Goal: Contribute content: Contribute content

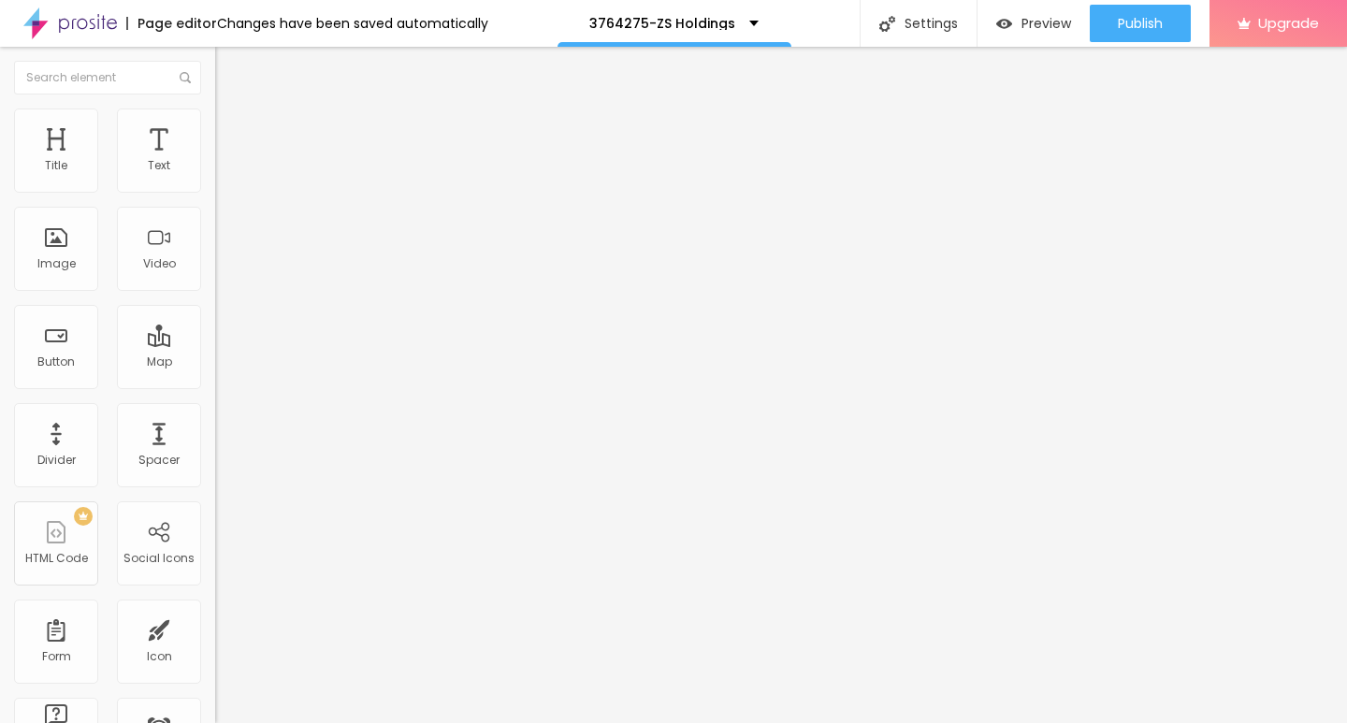
click at [215, 161] on span "Add image" at bounding box center [253, 153] width 77 height 16
click at [215, 116] on img at bounding box center [223, 117] width 17 height 17
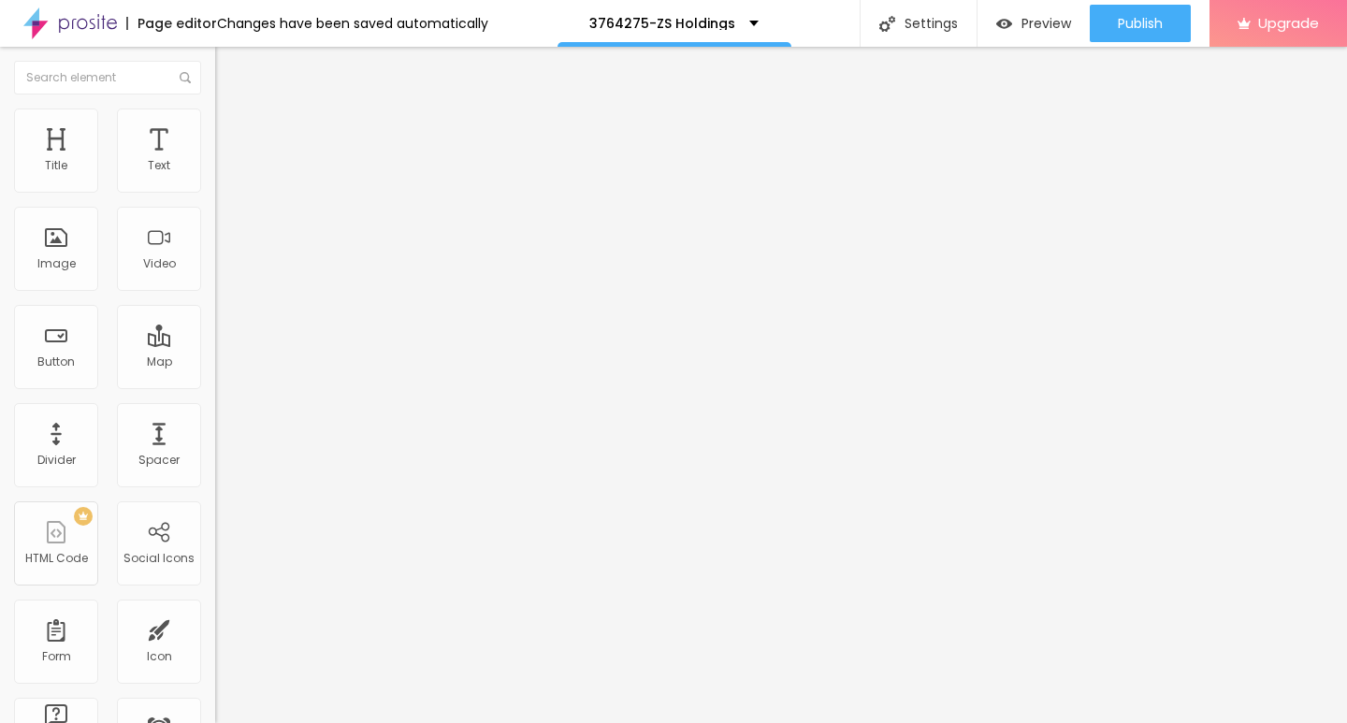
type input "65"
type input "50"
type input "10"
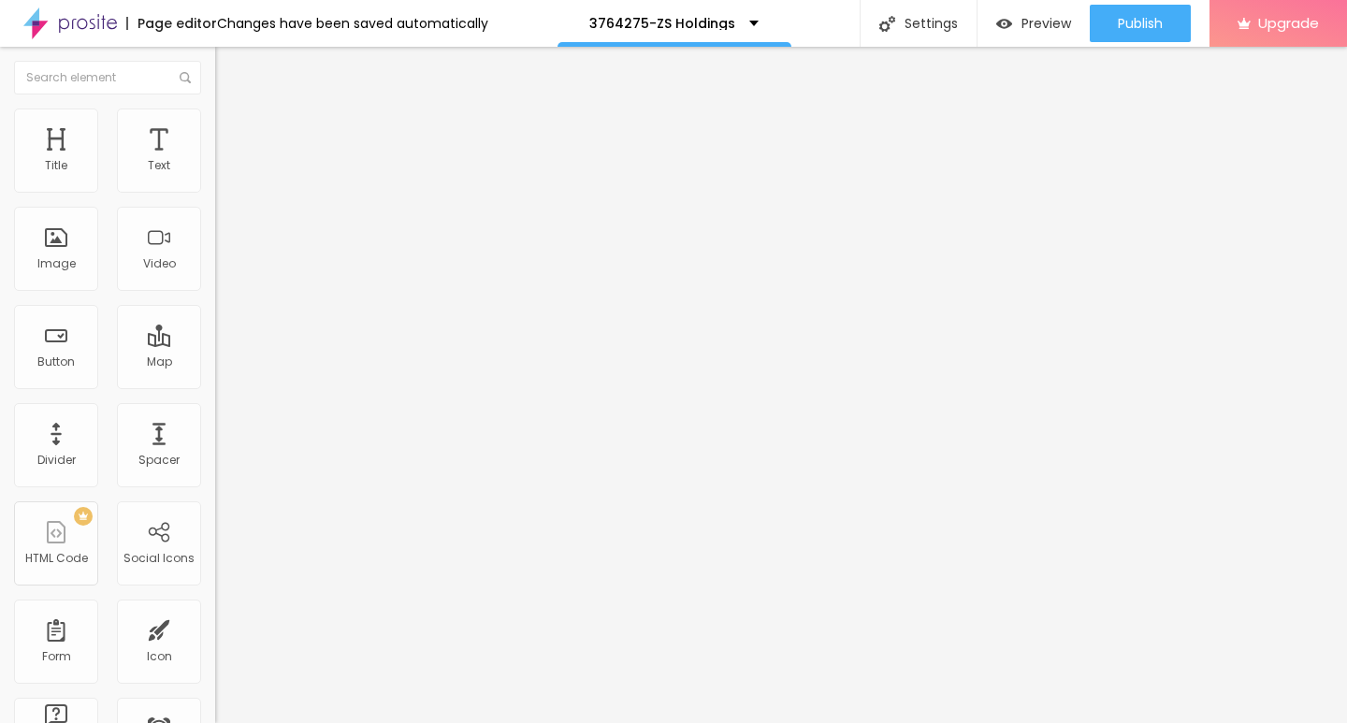
drag, startPoint x: 196, startPoint y: 197, endPoint x: 0, endPoint y: 202, distance: 195.6
type input "10"
click at [215, 192] on input "range" at bounding box center [275, 184] width 121 height 15
click at [229, 70] on img "button" at bounding box center [236, 68] width 15 height 15
click at [223, 174] on icon "button" at bounding box center [228, 168] width 11 height 11
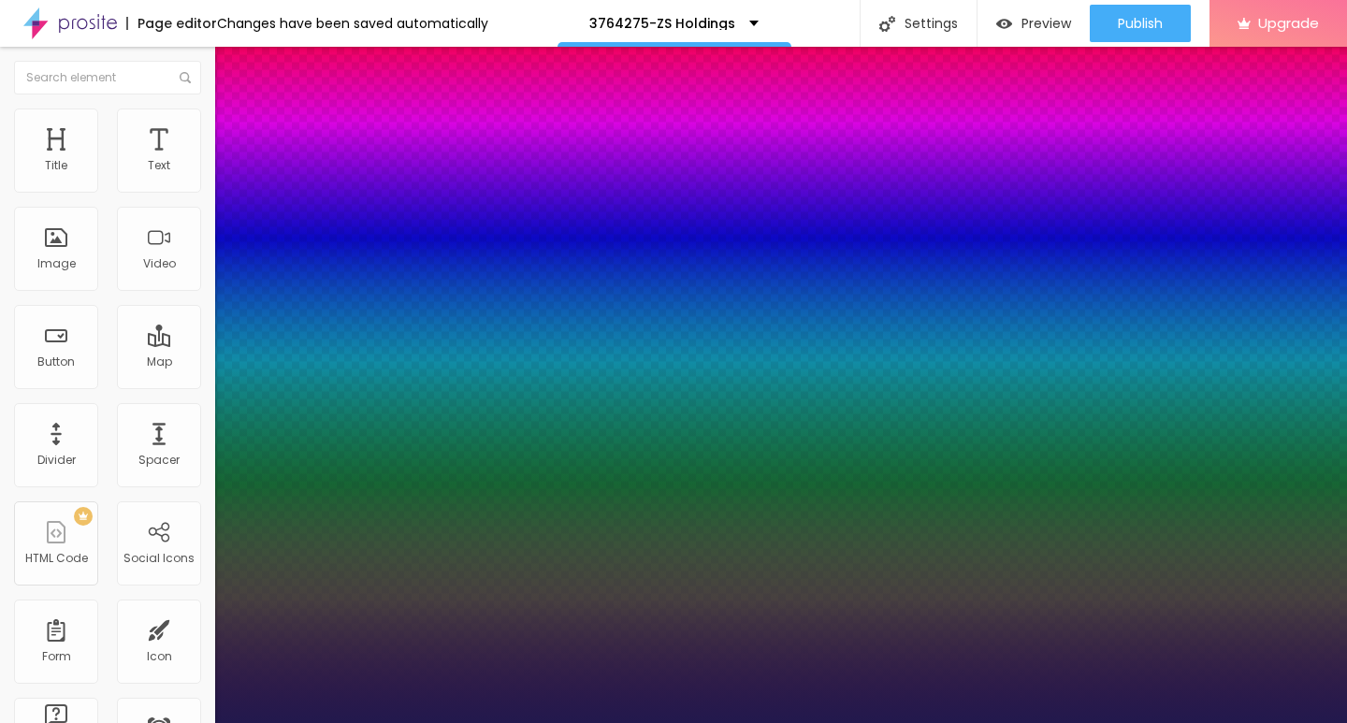
type input "1"
type input "15"
type input "1"
type input "16"
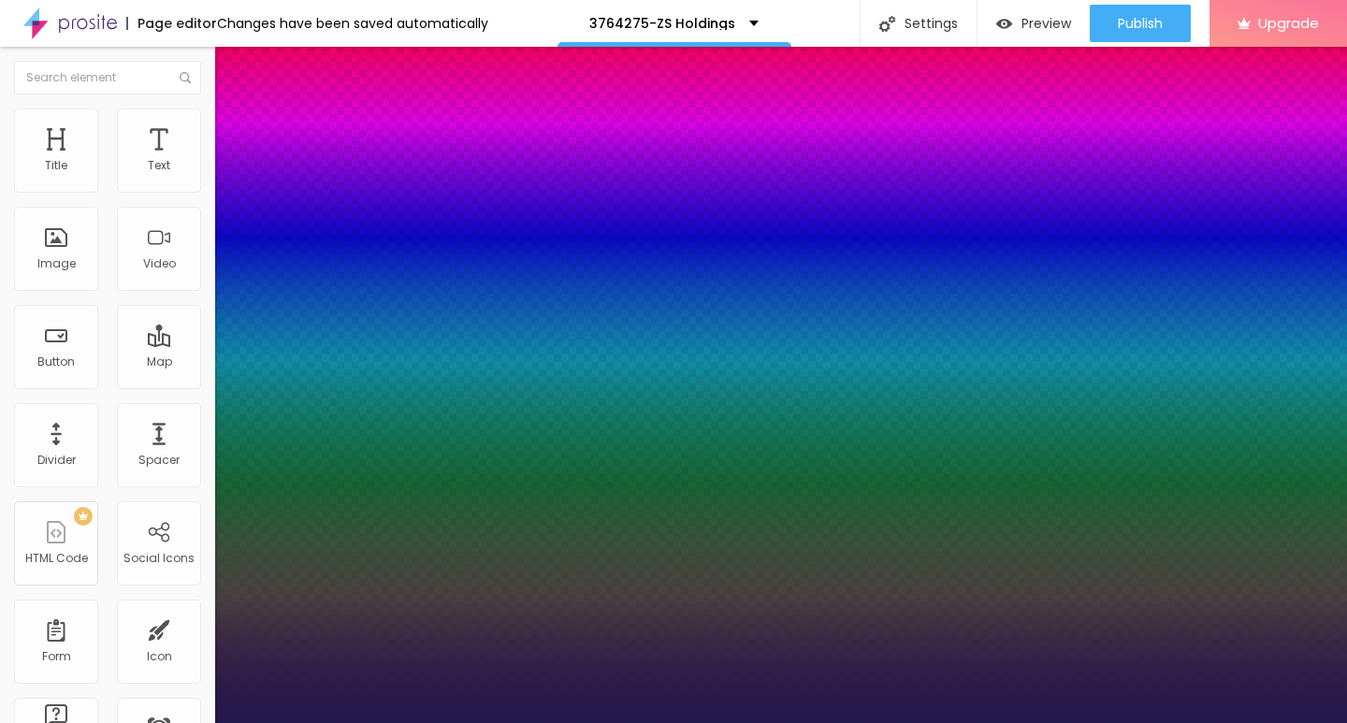
type input "16"
type input "1"
type input "17"
type input "1"
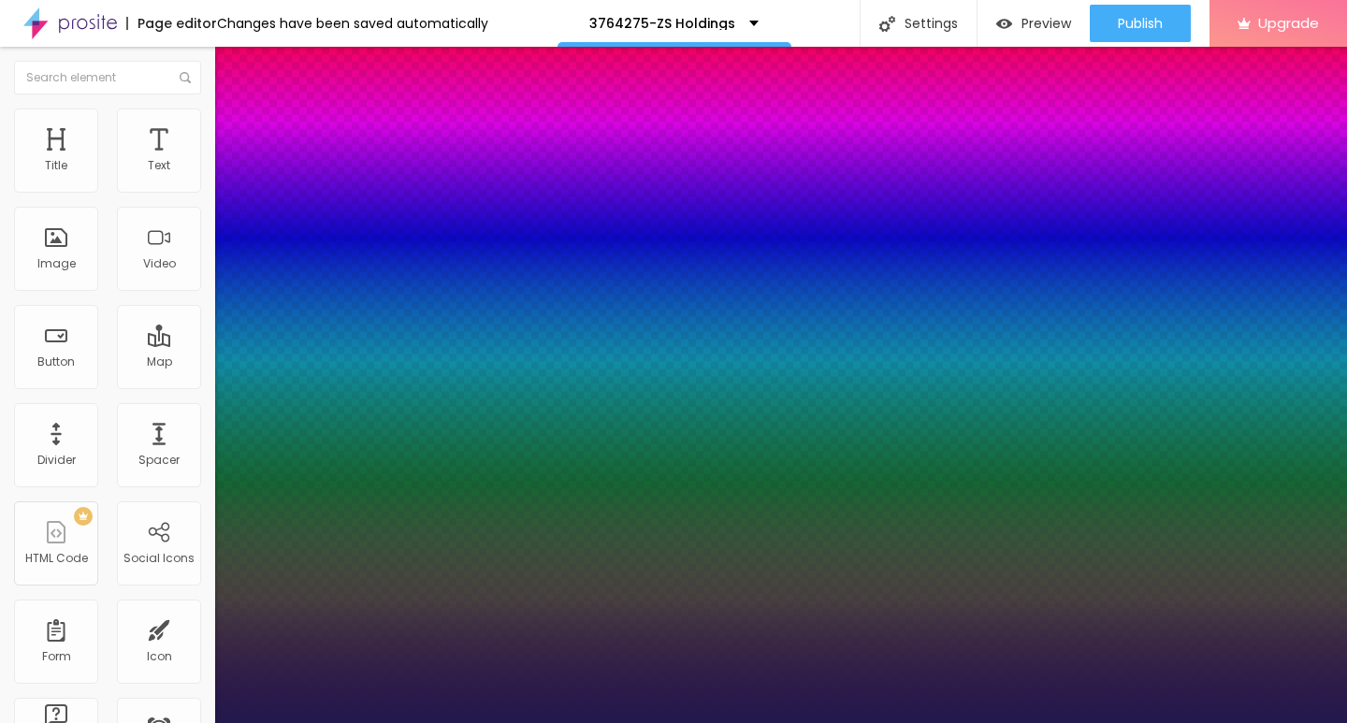
type input "19"
type input "1"
type input "26"
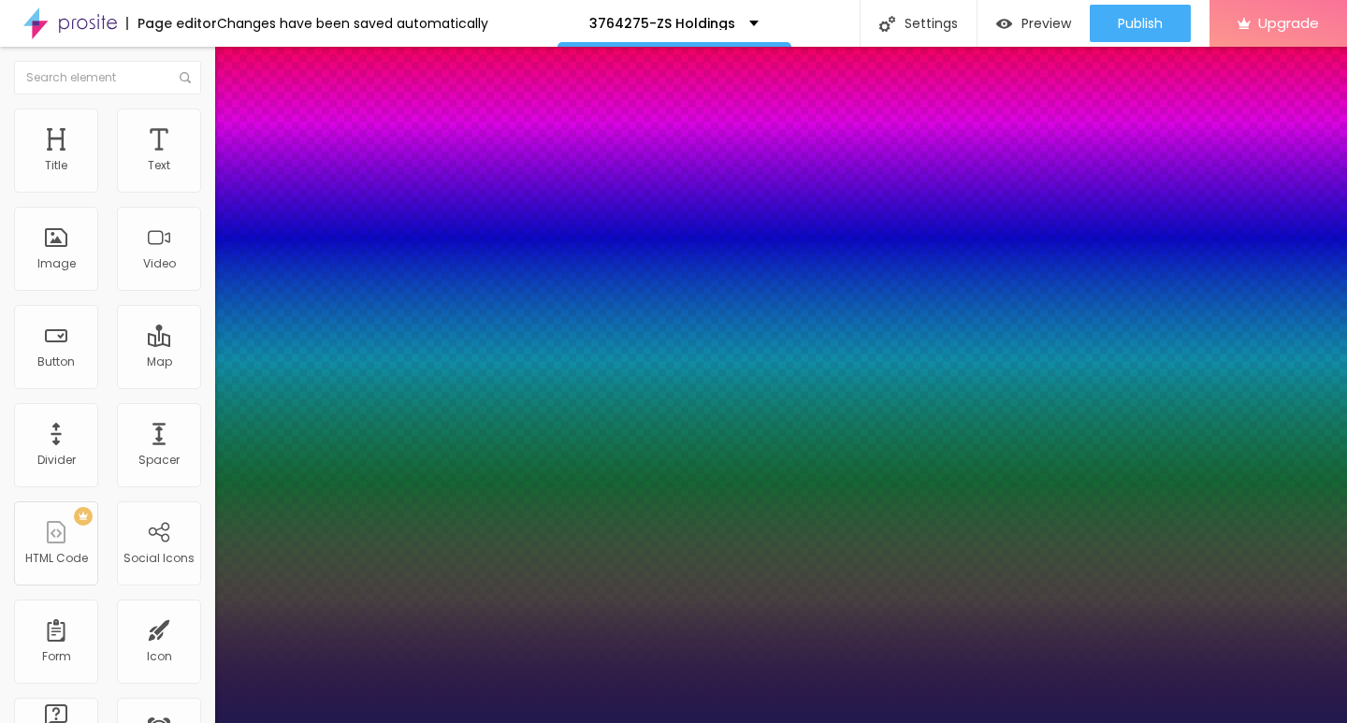
type input "1"
type input "35"
type input "1"
type input "36"
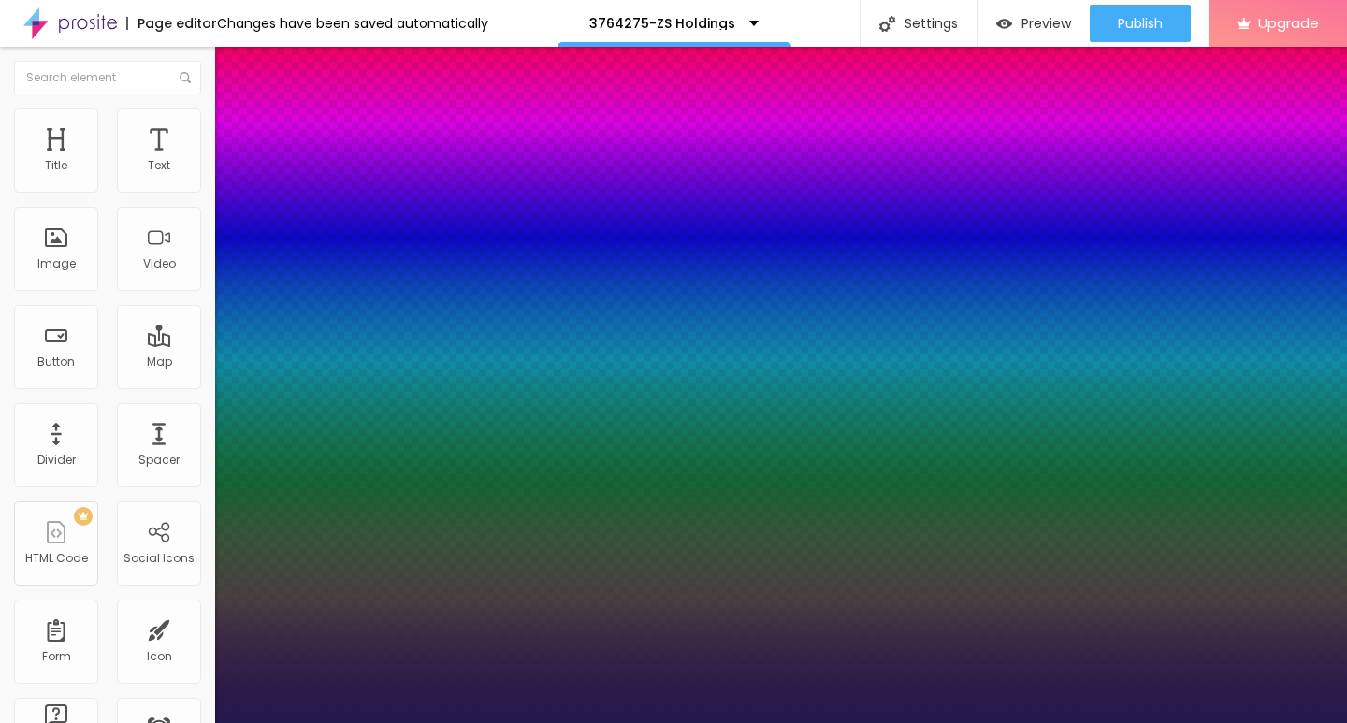
type input "36"
type input "1"
type input "37"
type input "1"
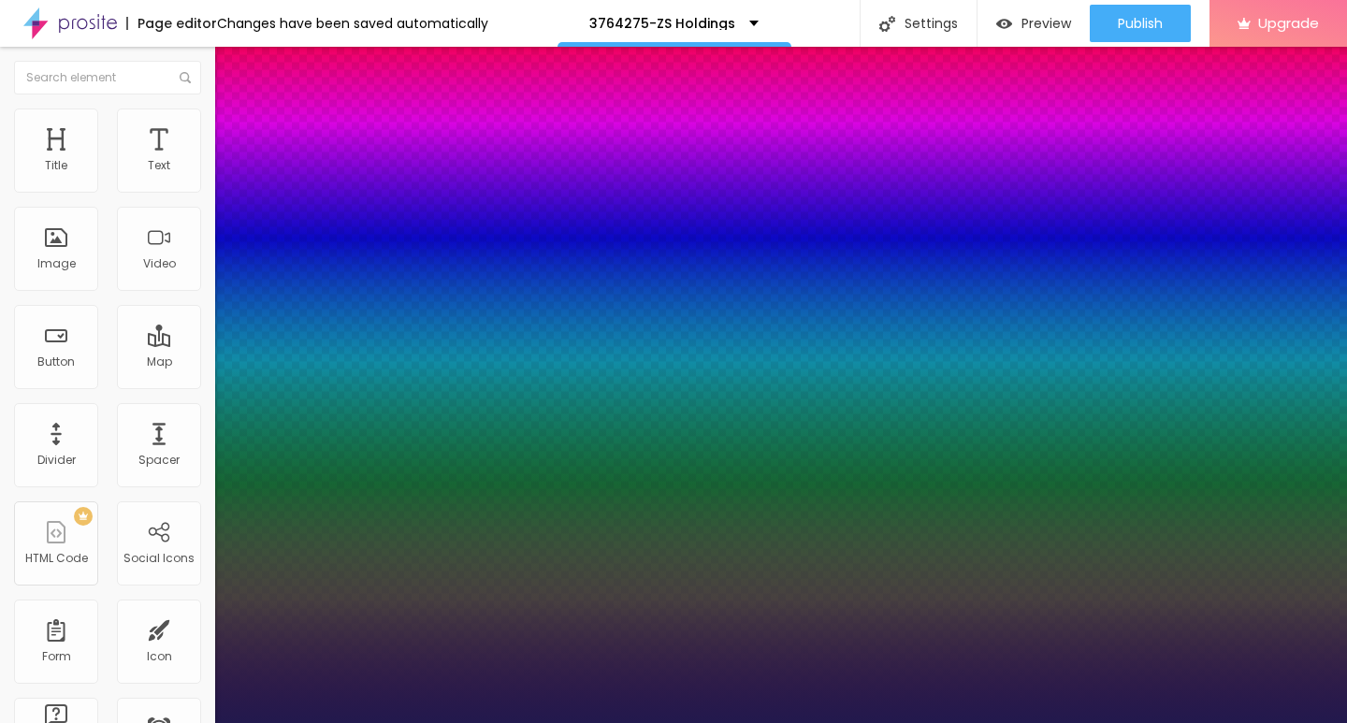
type input "36"
type input "1"
type input "35"
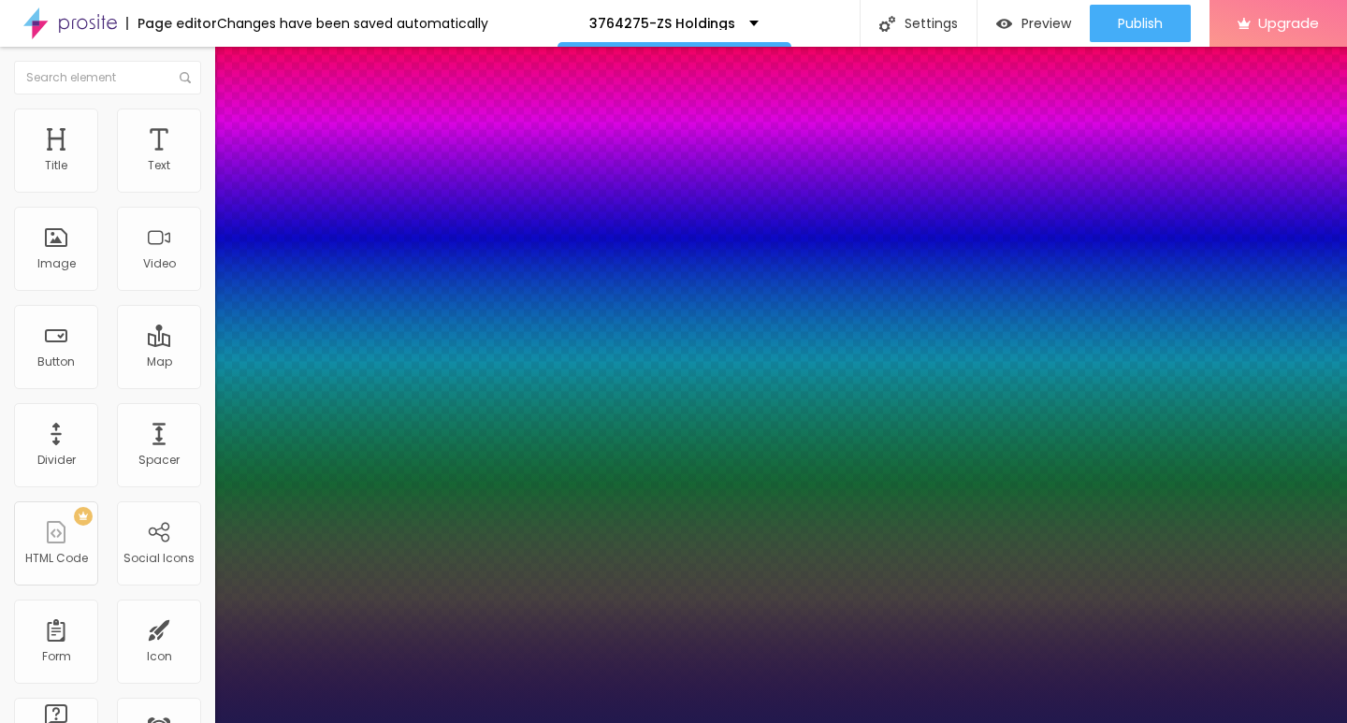
type input "1"
type input "34"
type input "1"
type input "33"
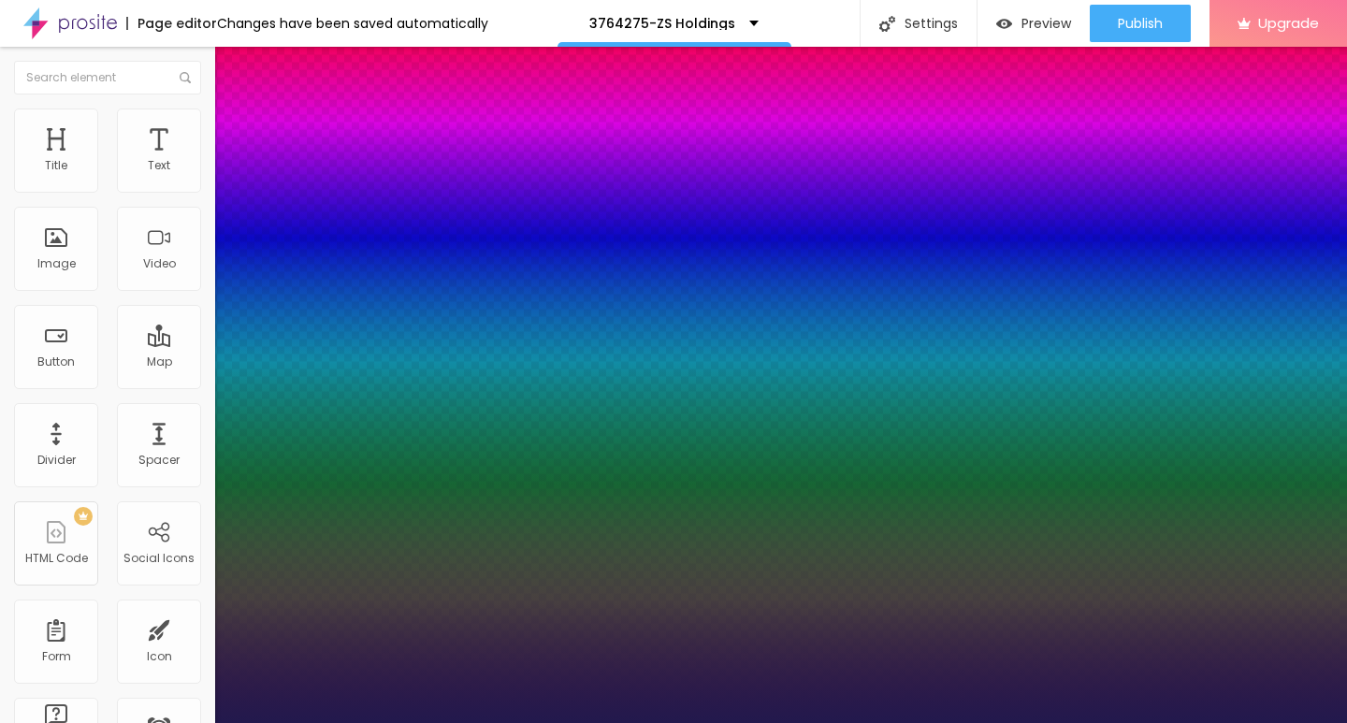
type input "33"
type input "1"
type input "32"
type input "1"
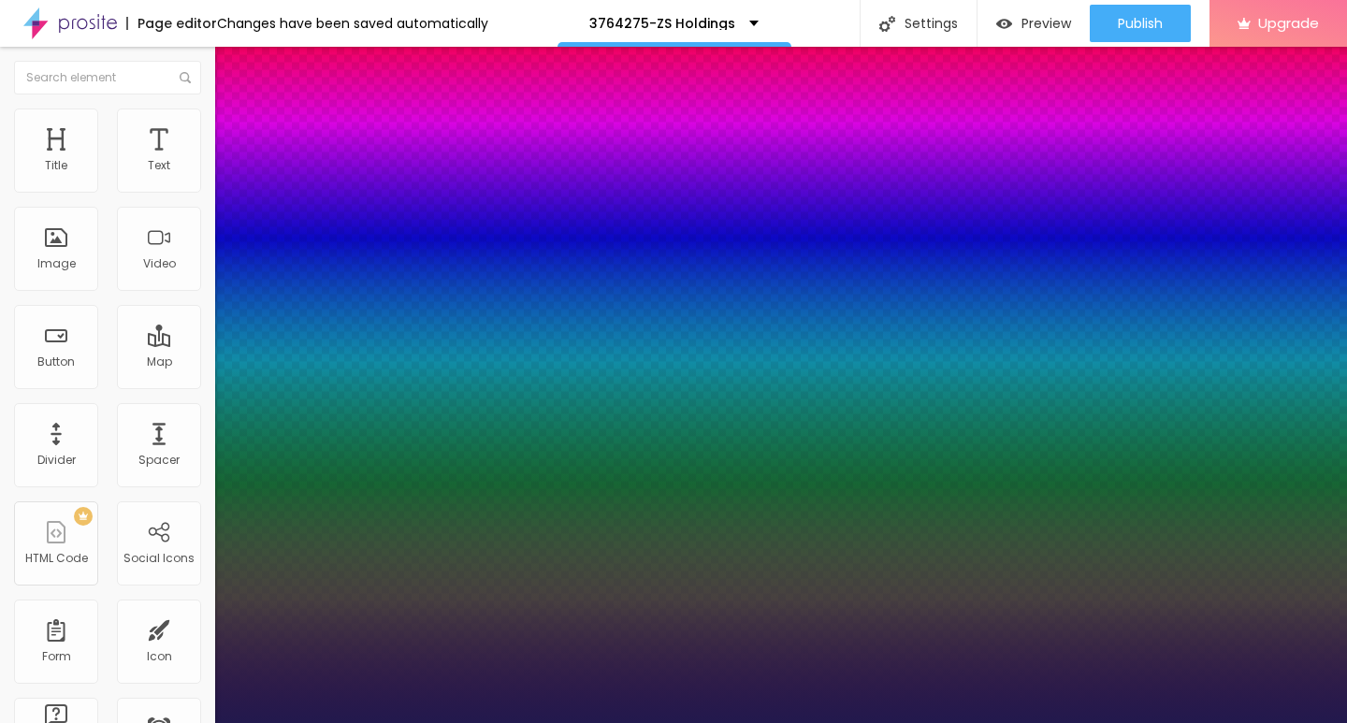
type input "31"
type input "1"
type input "30"
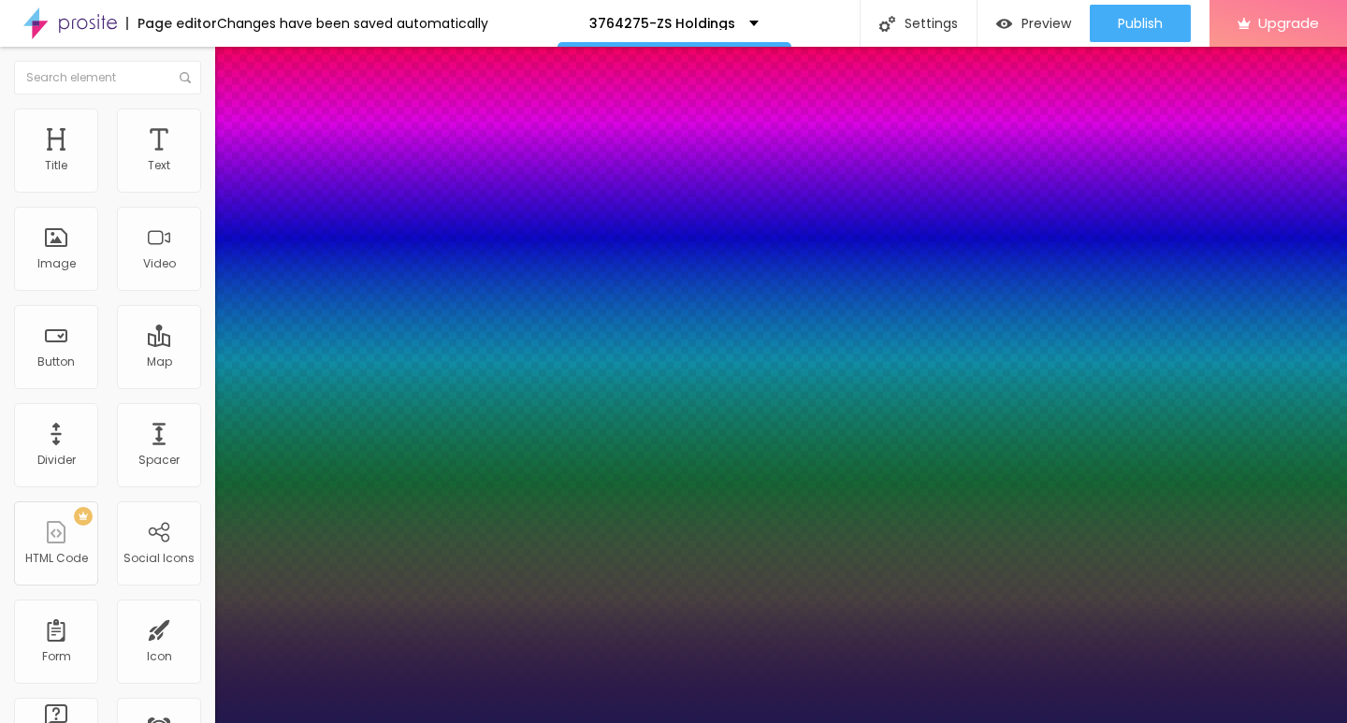
type input "1"
type input "29"
type input "1"
type input "28"
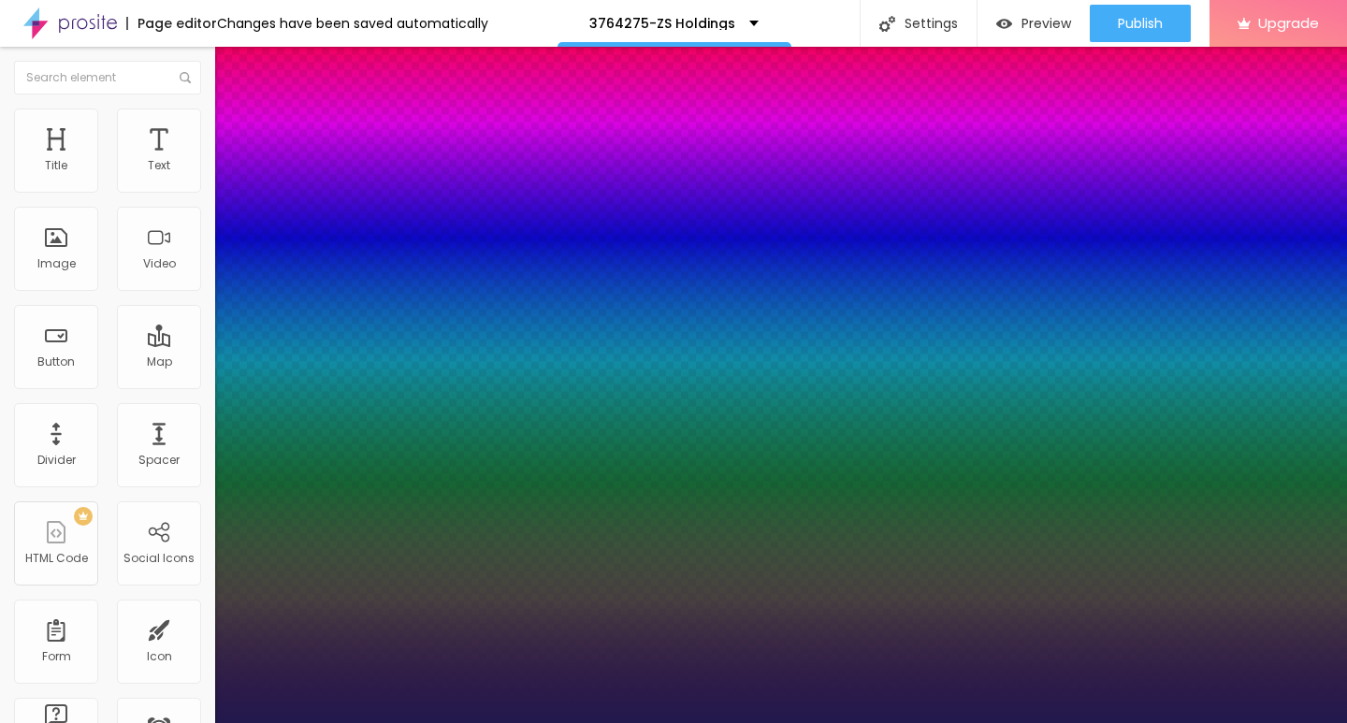
type input "28"
type input "1"
type input "27"
type input "1"
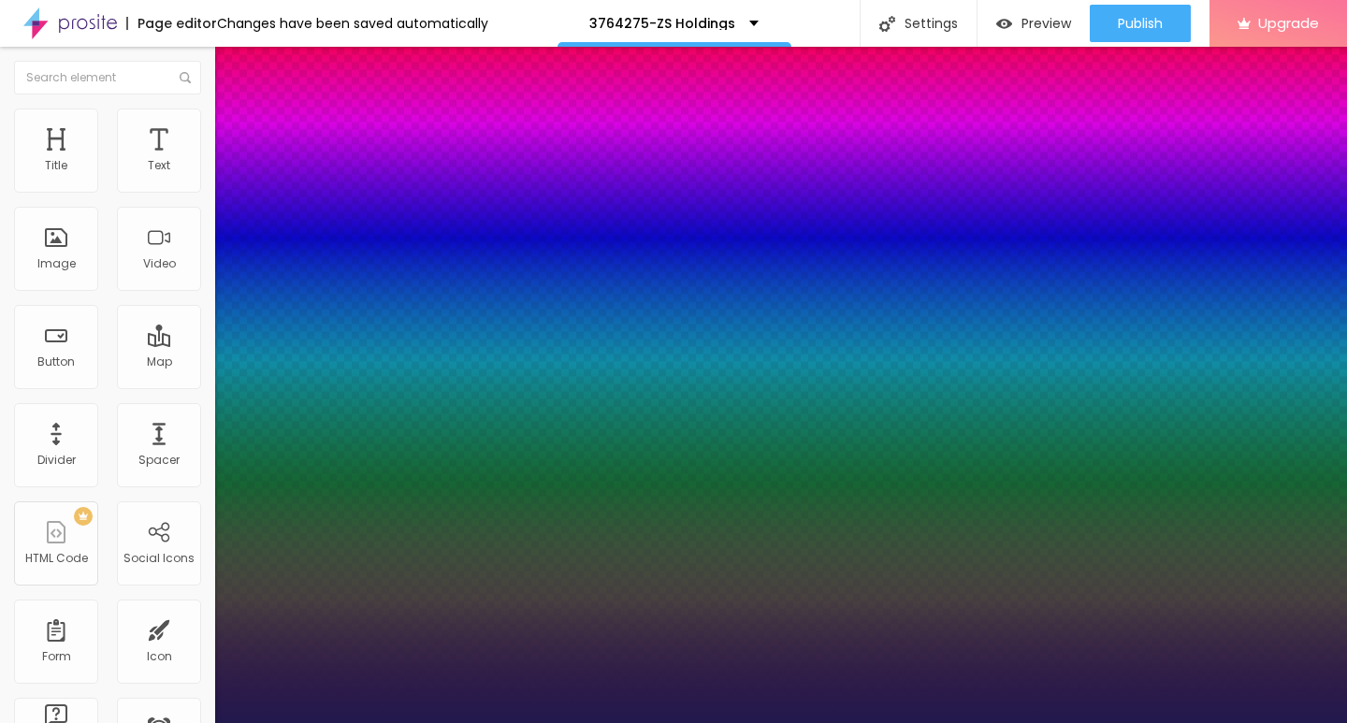
type input "26"
type input "1"
type input "25"
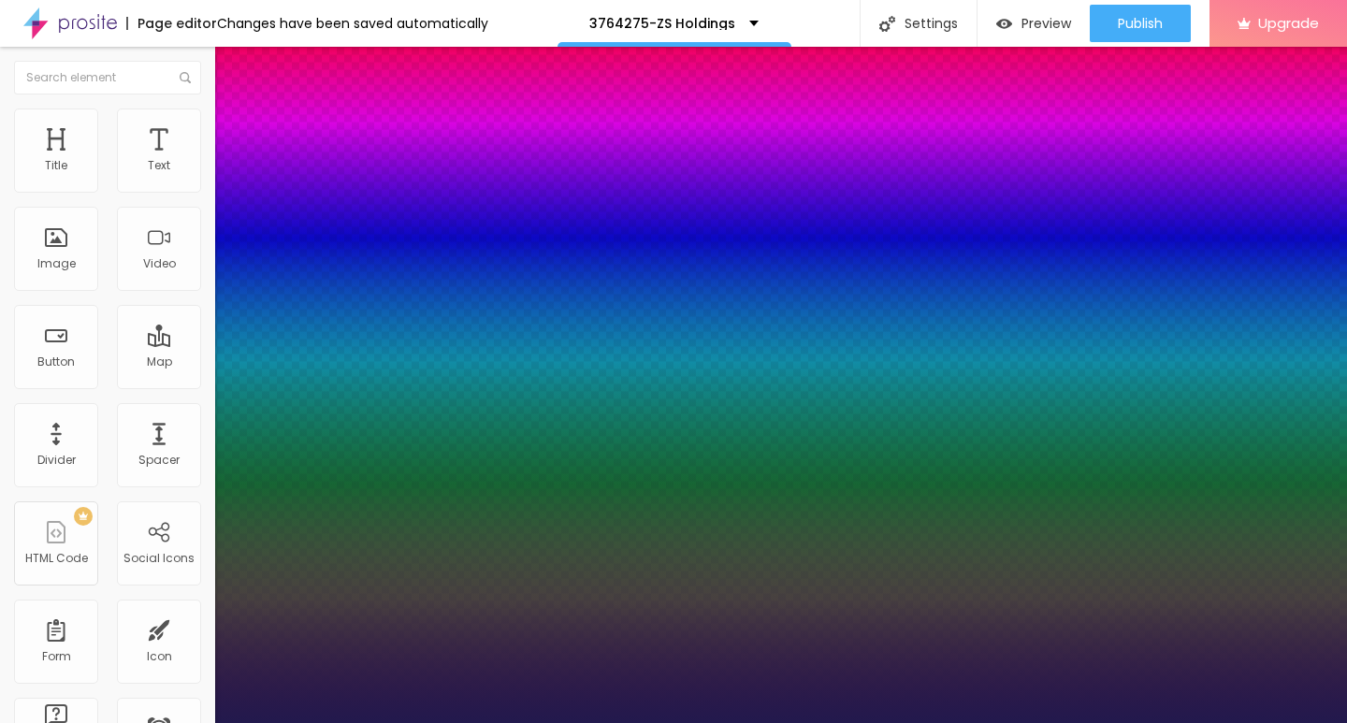
type input "1"
drag, startPoint x: 252, startPoint y: 318, endPoint x: 266, endPoint y: 318, distance: 14.0
type input "25"
type input "1"
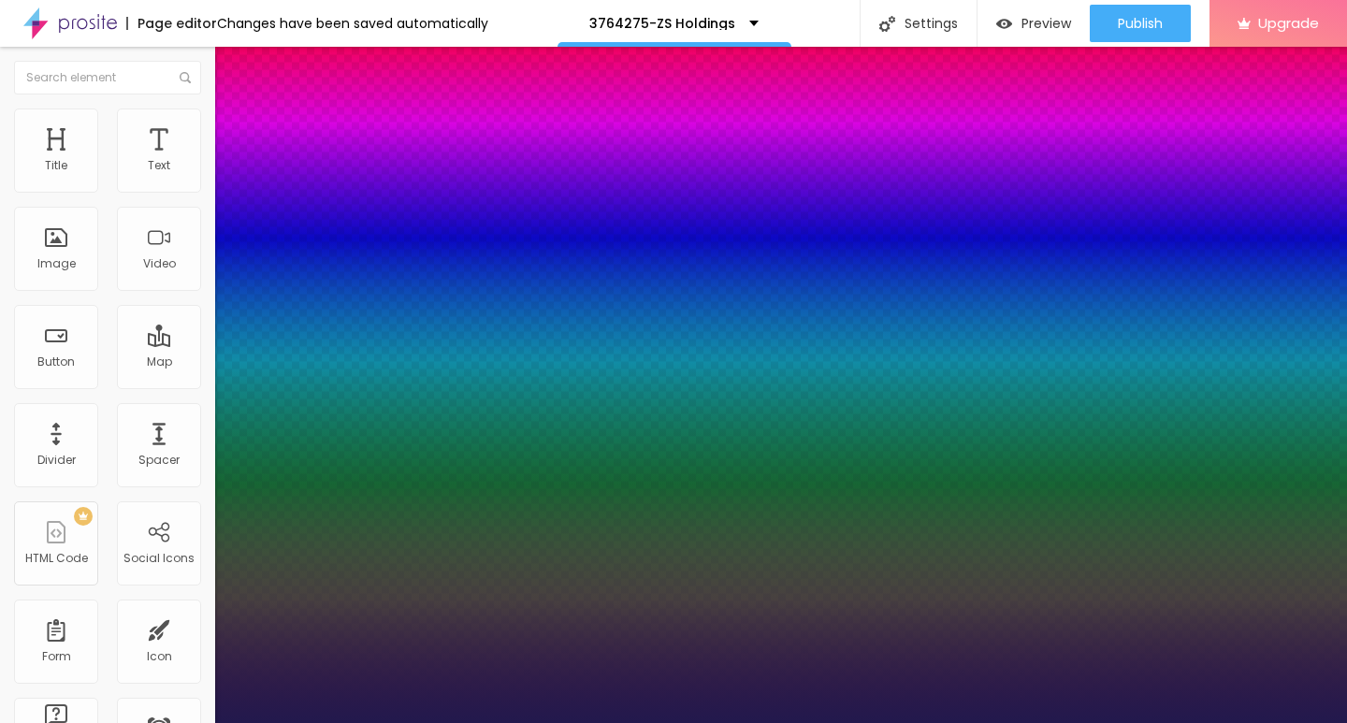
click at [63, 722] on div at bounding box center [673, 723] width 1347 height 0
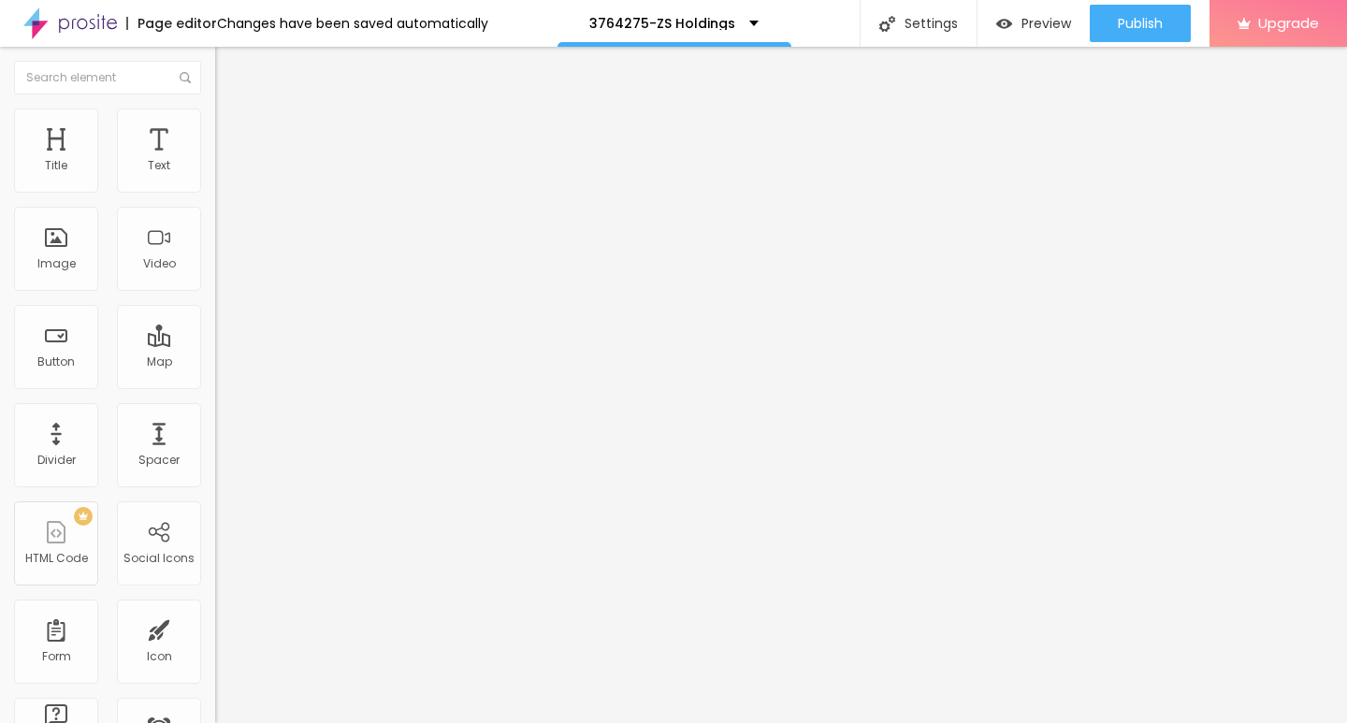
click at [229, 70] on img "button" at bounding box center [236, 68] width 15 height 15
drag, startPoint x: 69, startPoint y: 208, endPoint x: 0, endPoint y: 205, distance: 69.3
click at [215, 205] on div "Text Click me Align Size Default Small Default Big Link URL https:// Open in ne…" at bounding box center [322, 282] width 215 height 272
paste input "→ VIEW DOCUMENT HERE"
type input "→ VIEW DOCUMENT HERE"
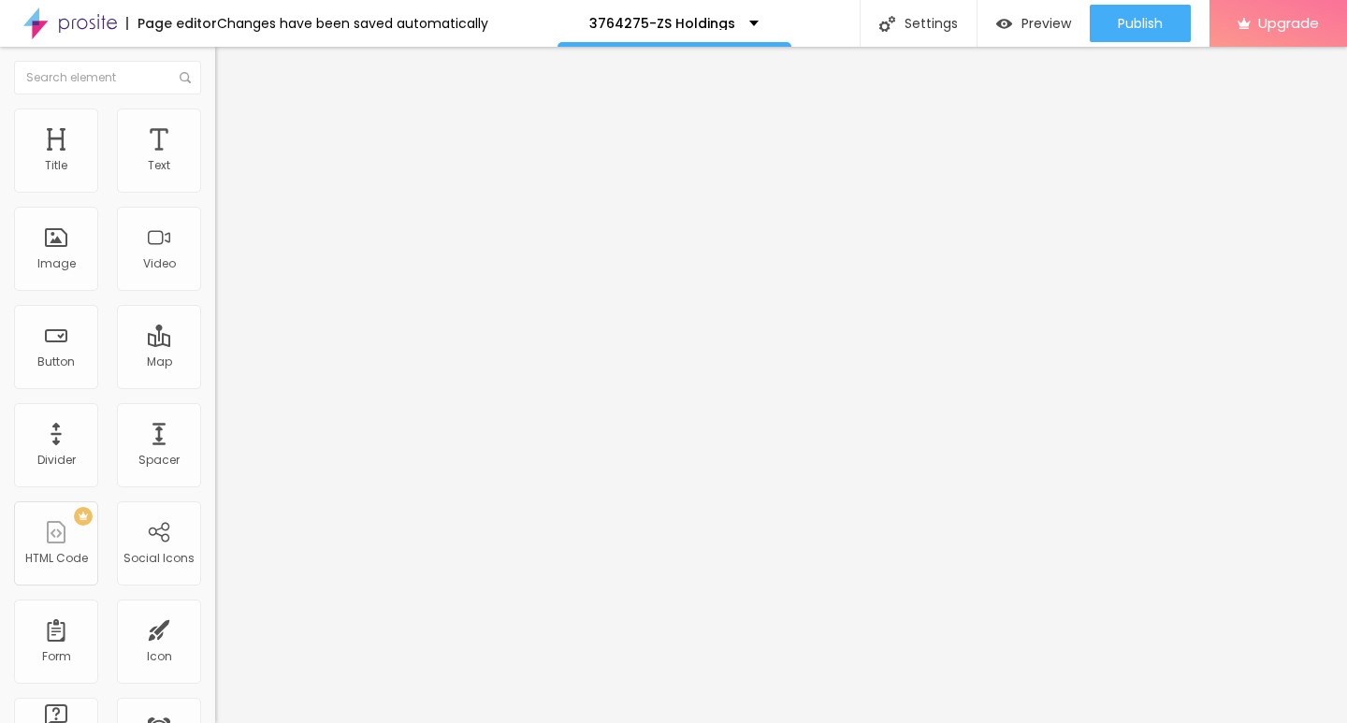
drag, startPoint x: 50, startPoint y: 391, endPoint x: 0, endPoint y: 390, distance: 49.6
click at [215, 390] on div "Text → VIEW DOCUMENT HERE Align Size Default Small Default Big Link URL https:/…" at bounding box center [322, 282] width 215 height 272
paste input "[DOMAIN_NAME]"
type input "[URL][DOMAIN_NAME]"
click at [215, 121] on img at bounding box center [223, 117] width 17 height 17
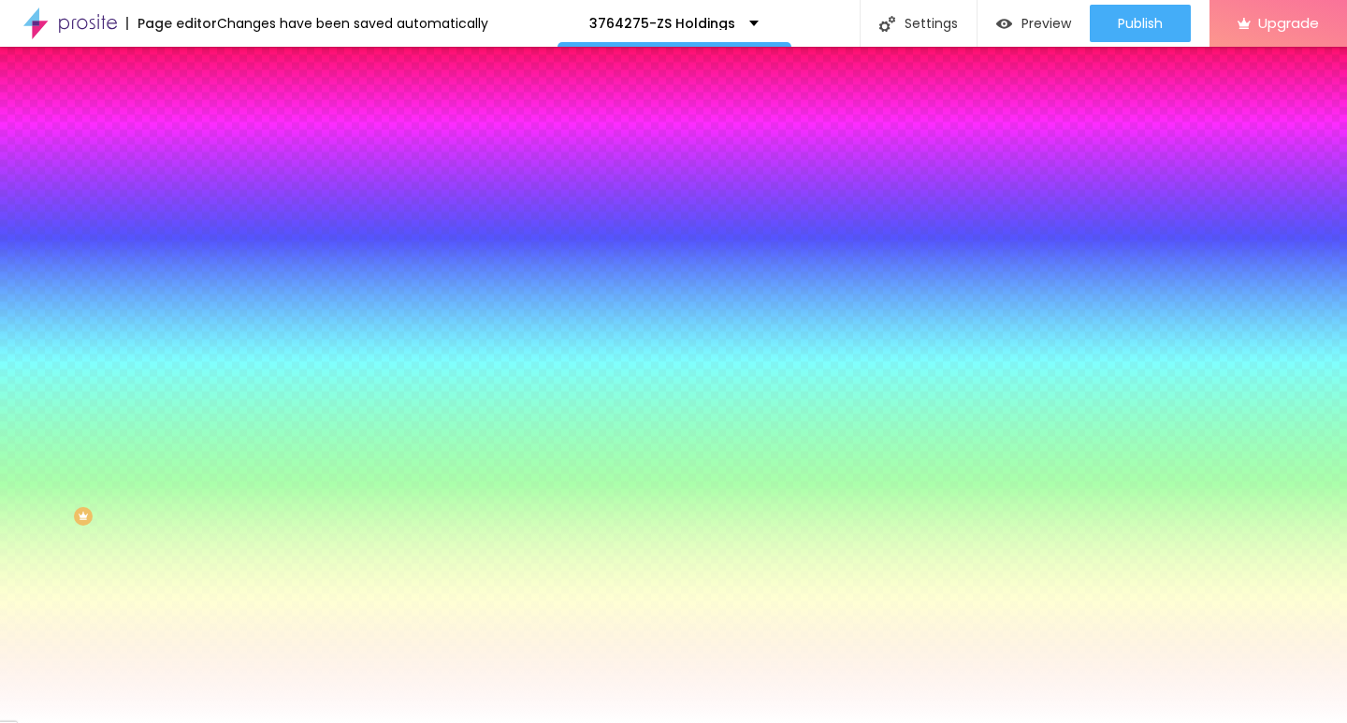
click at [223, 232] on icon "button" at bounding box center [228, 237] width 11 height 11
type input "15"
type input "16"
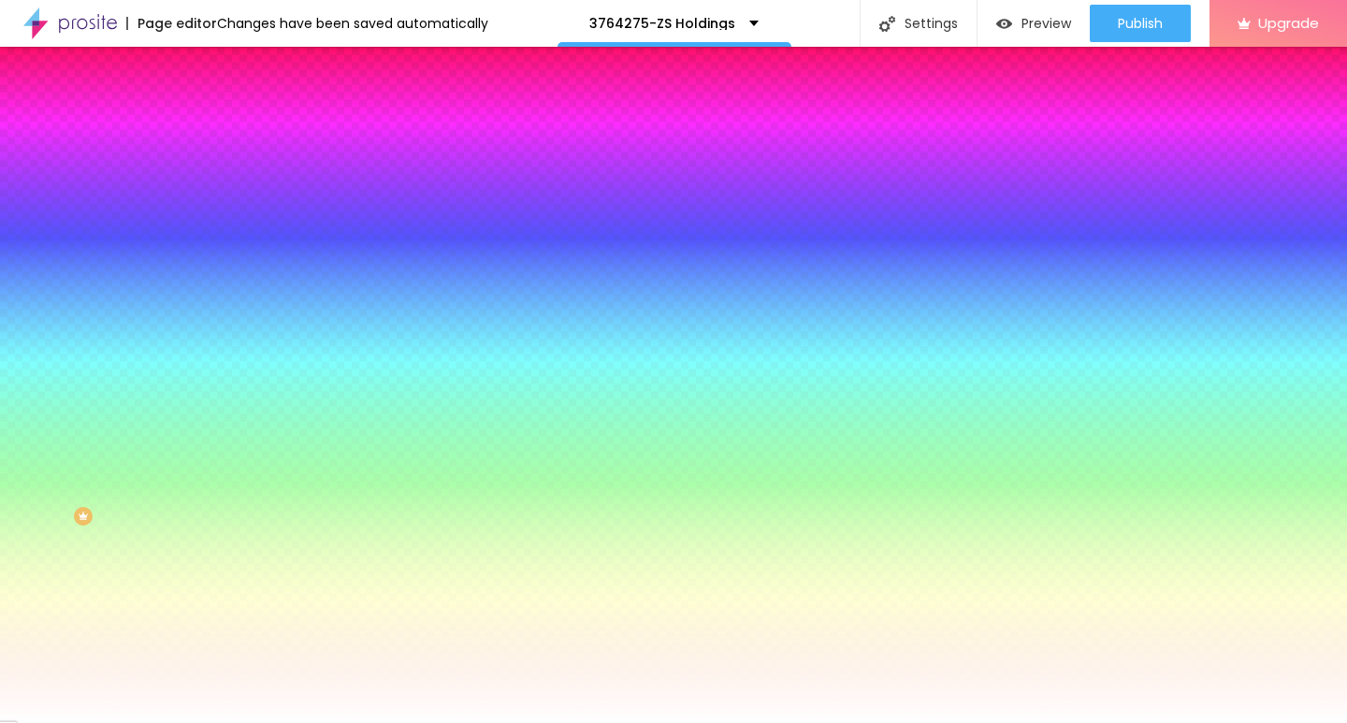
type input "17"
type input "18"
type input "19"
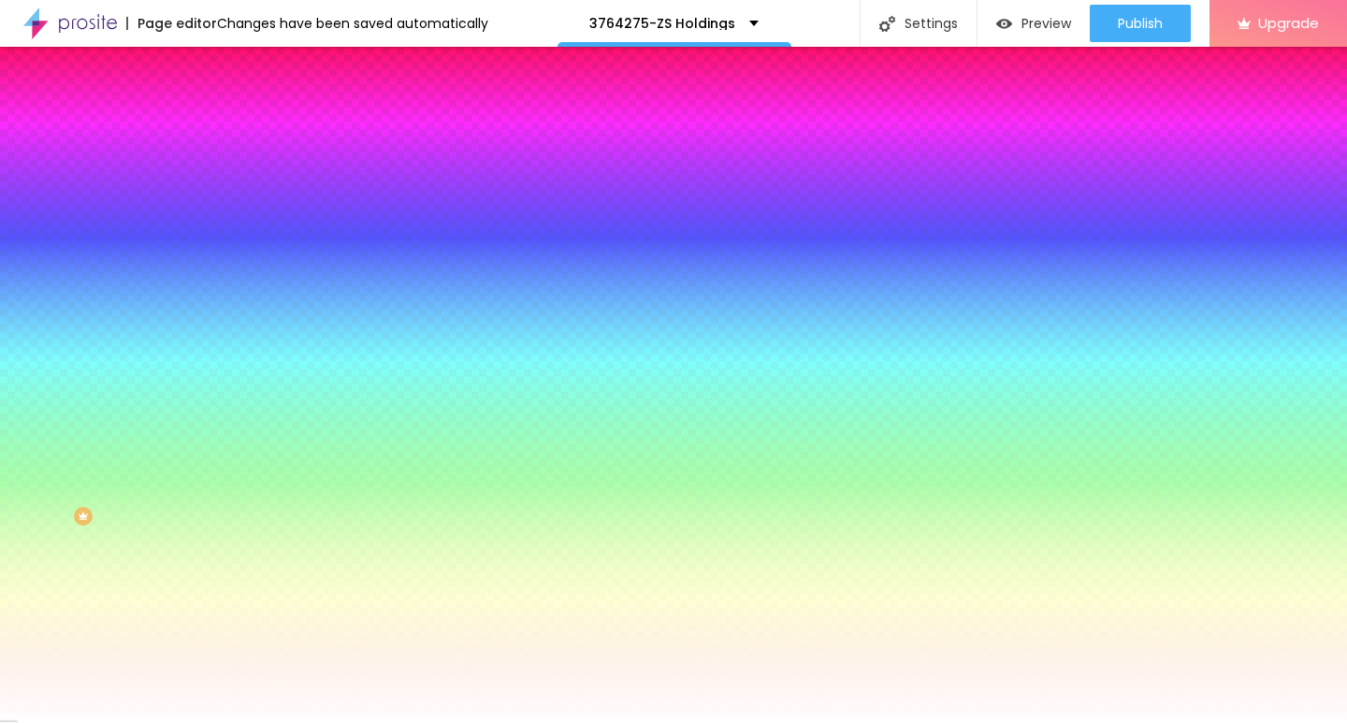
type input "19"
type input "20"
type input "21"
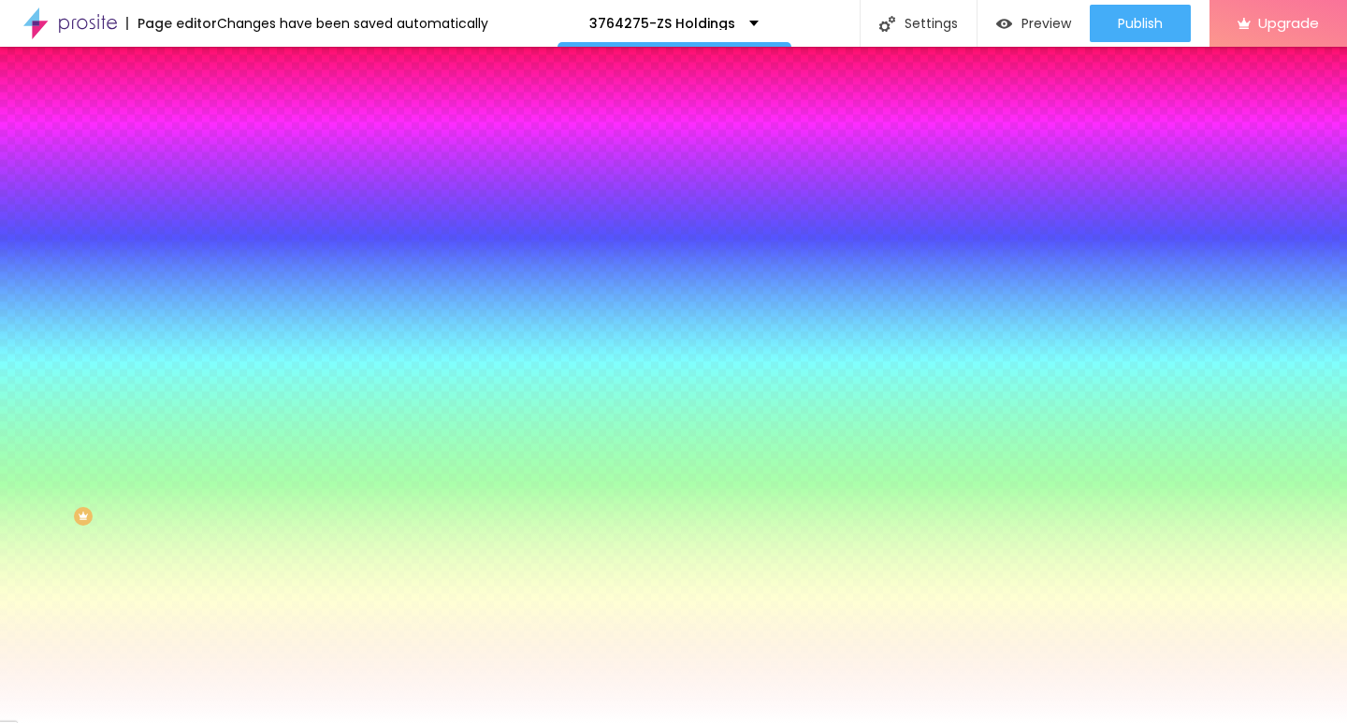
type input "22"
drag, startPoint x: 282, startPoint y: 360, endPoint x: 317, endPoint y: 359, distance: 35.6
type input "22"
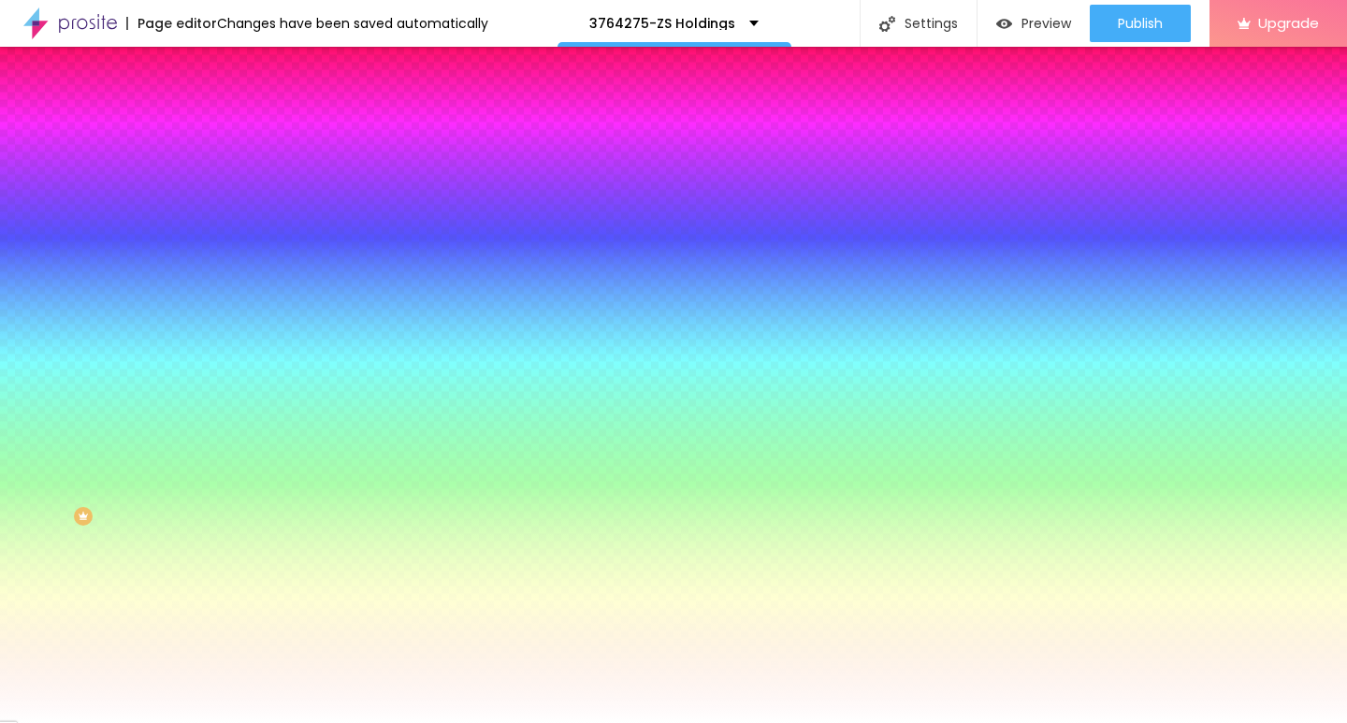
click at [575, 722] on div at bounding box center [673, 723] width 1347 height 0
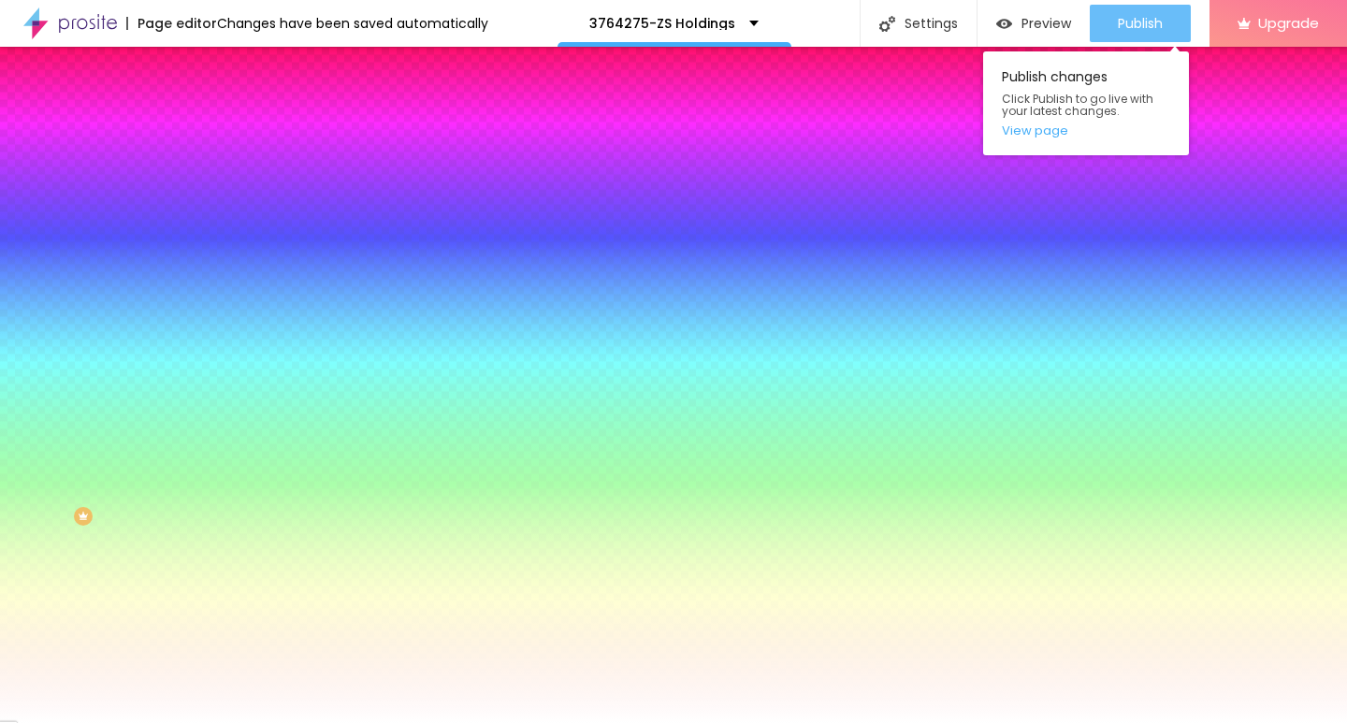
click at [1133, 21] on span "Publish" at bounding box center [1140, 23] width 45 height 15
click at [1138, 27] on span "Publish" at bounding box center [1140, 23] width 45 height 15
